Goal: Navigation & Orientation: Understand site structure

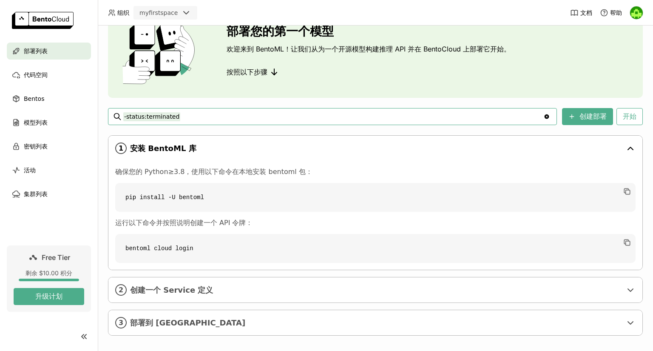
scroll to position [53, 0]
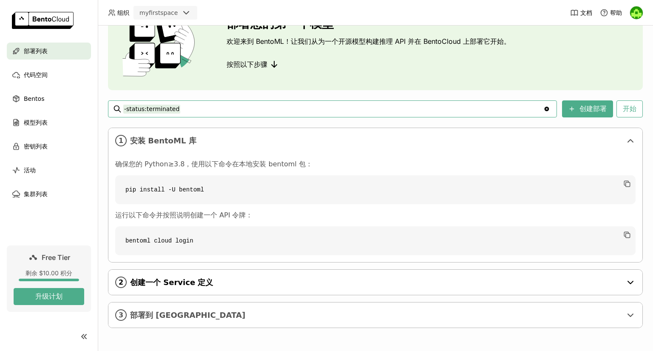
click at [351, 286] on span "创建一个 Service 定义" at bounding box center [376, 282] width 492 height 9
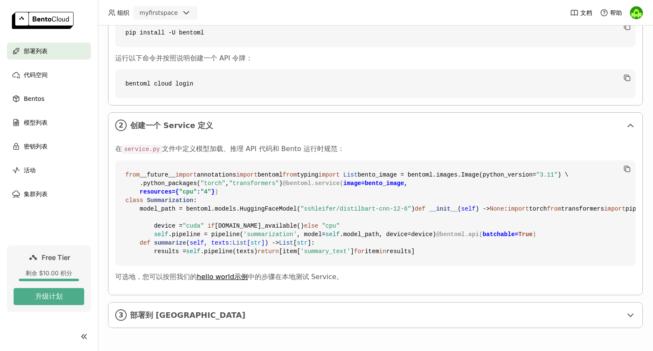
scroll to position [363, 0]
click at [343, 312] on span "部署到 [GEOGRAPHIC_DATA]" at bounding box center [376, 314] width 492 height 9
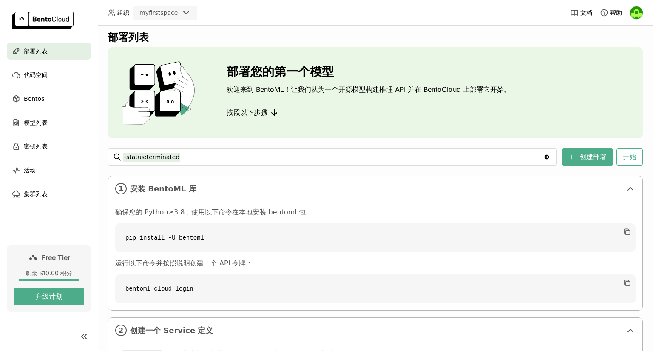
scroll to position [0, 0]
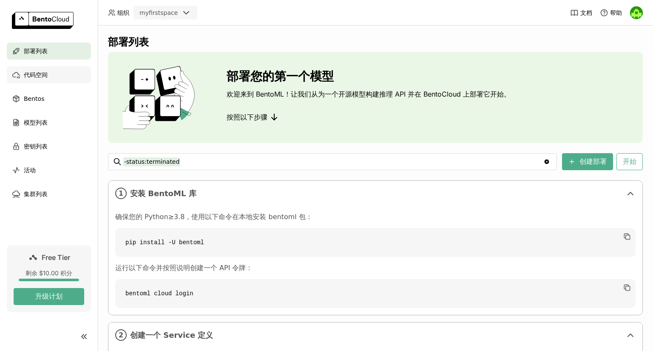
click at [31, 76] on span "代码空间" at bounding box center [36, 75] width 24 height 10
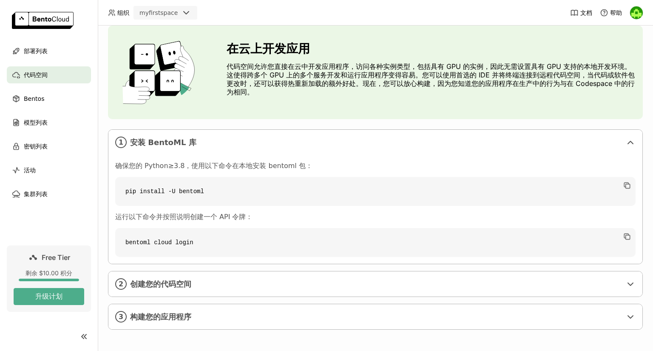
scroll to position [28, 0]
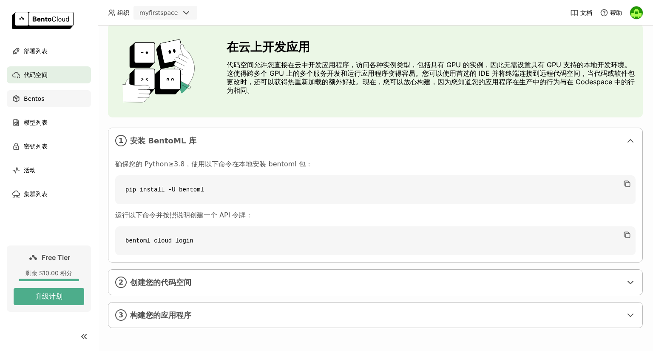
click at [51, 96] on div "Bentos" at bounding box center [49, 98] width 84 height 17
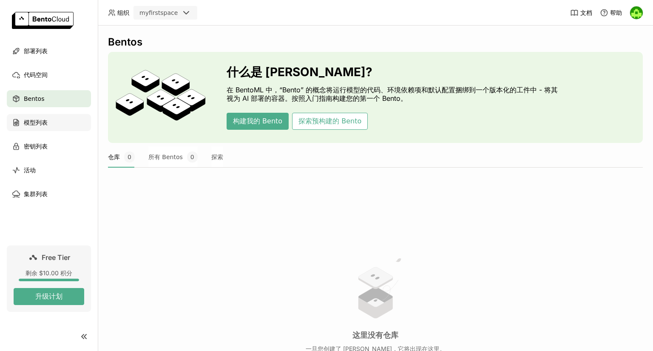
click at [26, 127] on span "模型列表" at bounding box center [36, 122] width 24 height 10
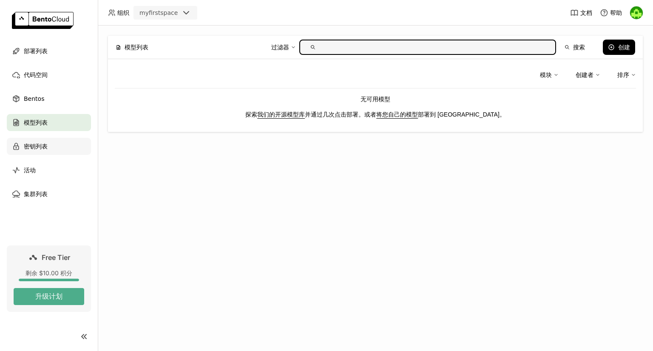
click at [43, 146] on span "密钥列表" at bounding box center [36, 146] width 24 height 10
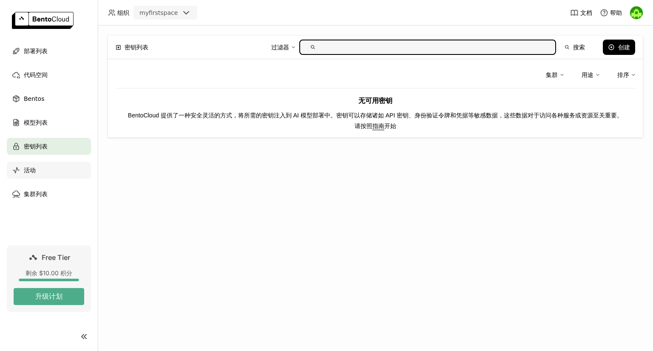
click at [37, 162] on div "活动" at bounding box center [49, 170] width 84 height 17
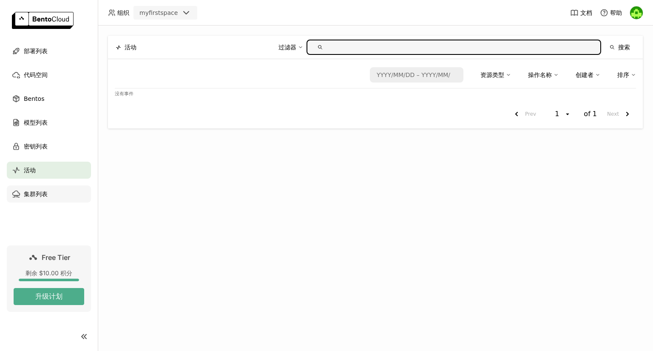
click at [40, 195] on span "集群列表" at bounding box center [36, 194] width 24 height 10
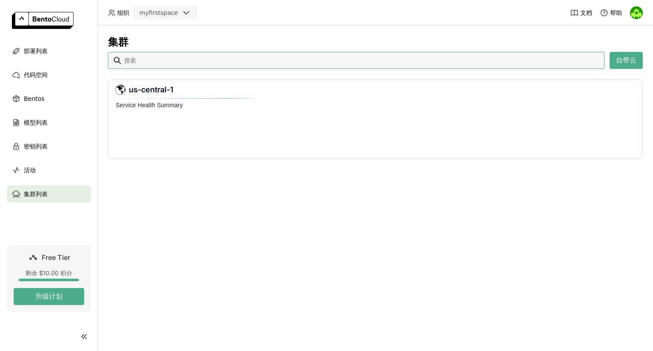
scroll to position [52, 523]
click at [587, 11] on span "文档" at bounding box center [586, 13] width 12 height 8
